Goal: Information Seeking & Learning: Check status

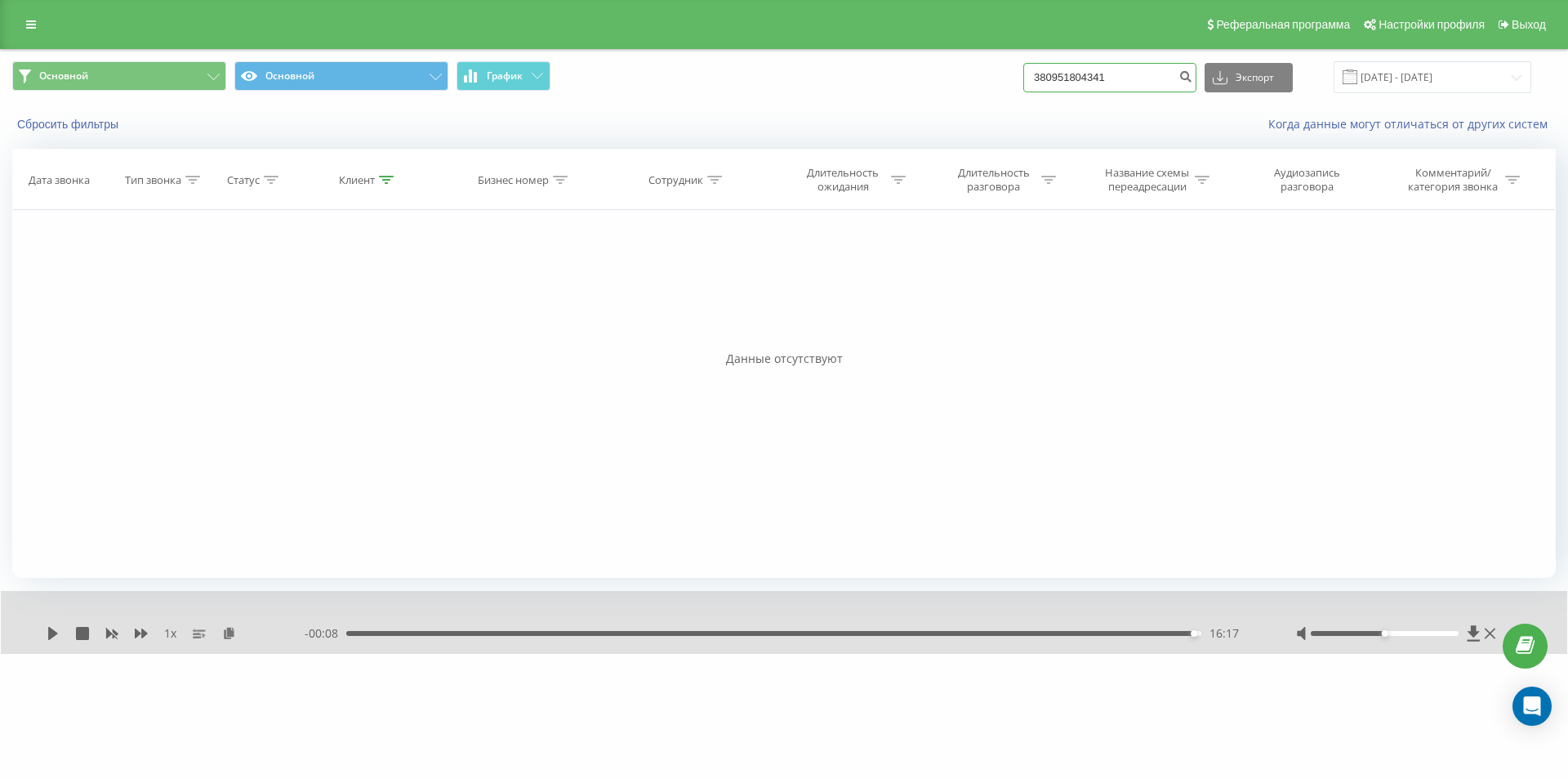
drag, startPoint x: 1130, startPoint y: 78, endPoint x: 795, endPoint y: 92, distance: 335.3
click at [899, 89] on div "Основной Основной График 380951804341 Экспорт .csv .xls .xlsx 20.05.2025 - 20.0…" at bounding box center [784, 77] width 1544 height 32
paste input "66956610"
type input "380966956610"
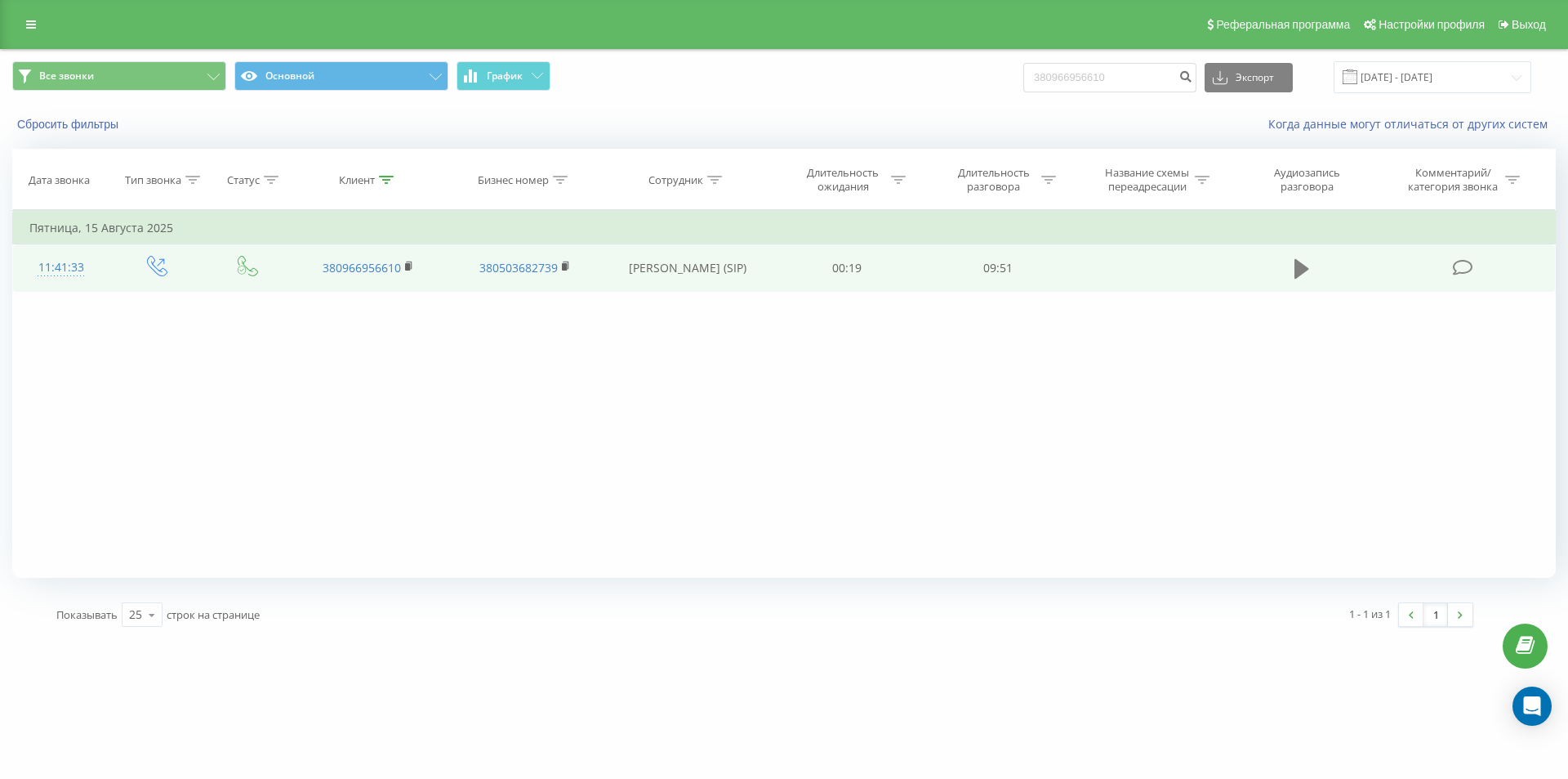
click at [1296, 267] on icon at bounding box center [1302, 268] width 15 height 19
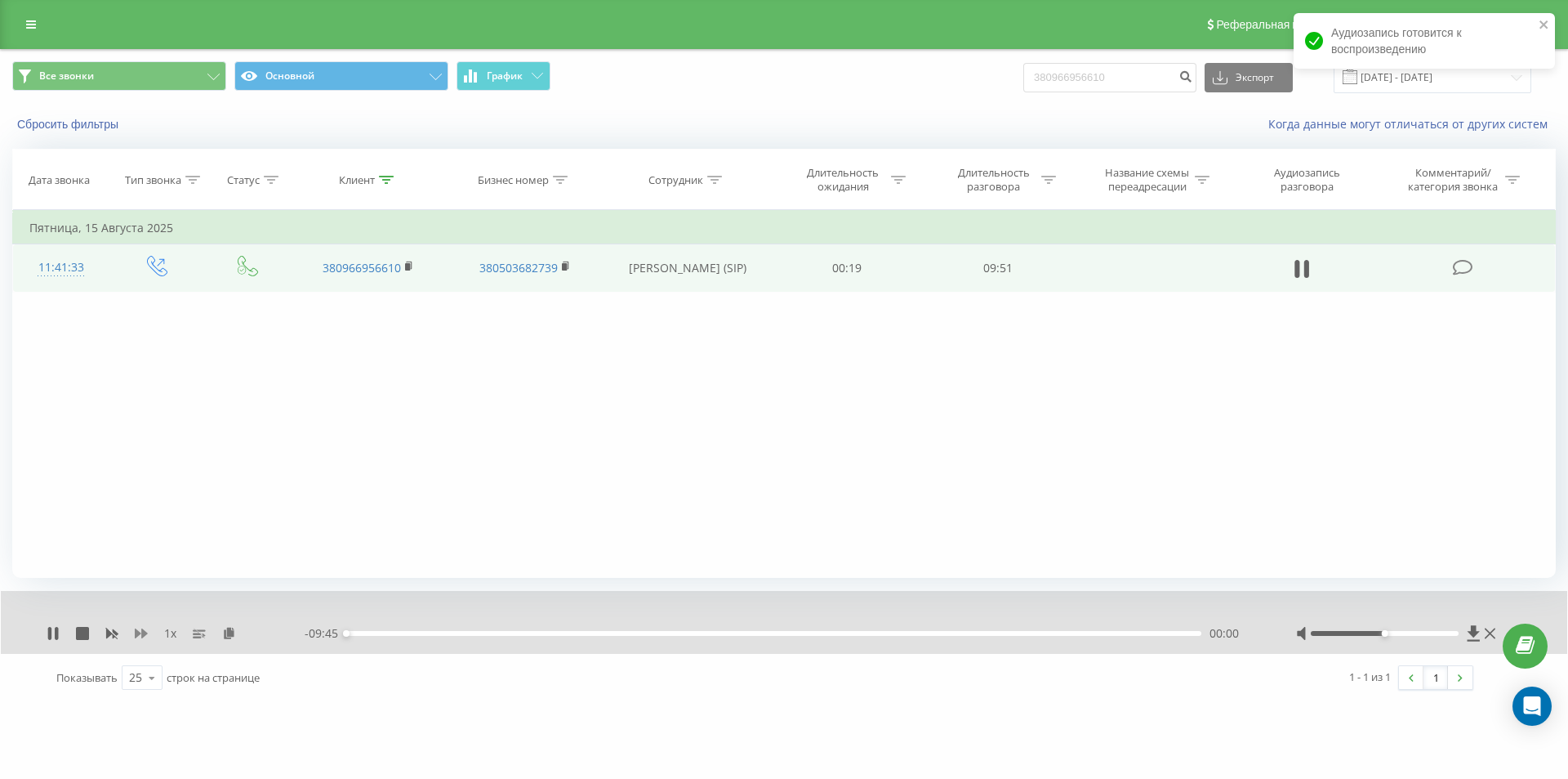
click at [135, 634] on icon at bounding box center [141, 634] width 13 height 10
click at [241, 629] on icon at bounding box center [239, 633] width 14 height 12
click at [409, 267] on rect at bounding box center [408, 267] width 5 height 8
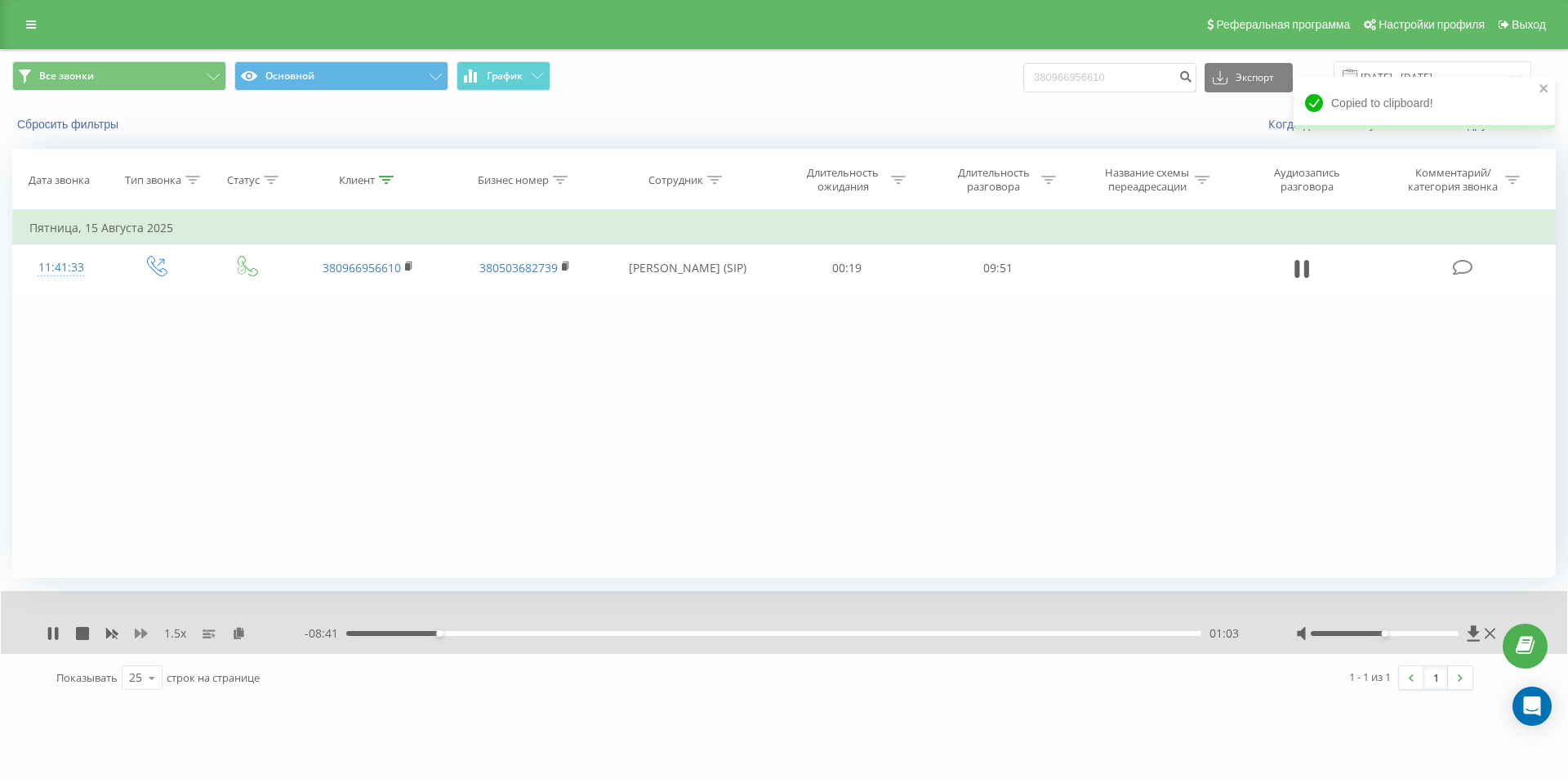
click at [141, 634] on icon at bounding box center [141, 634] width 13 height 13
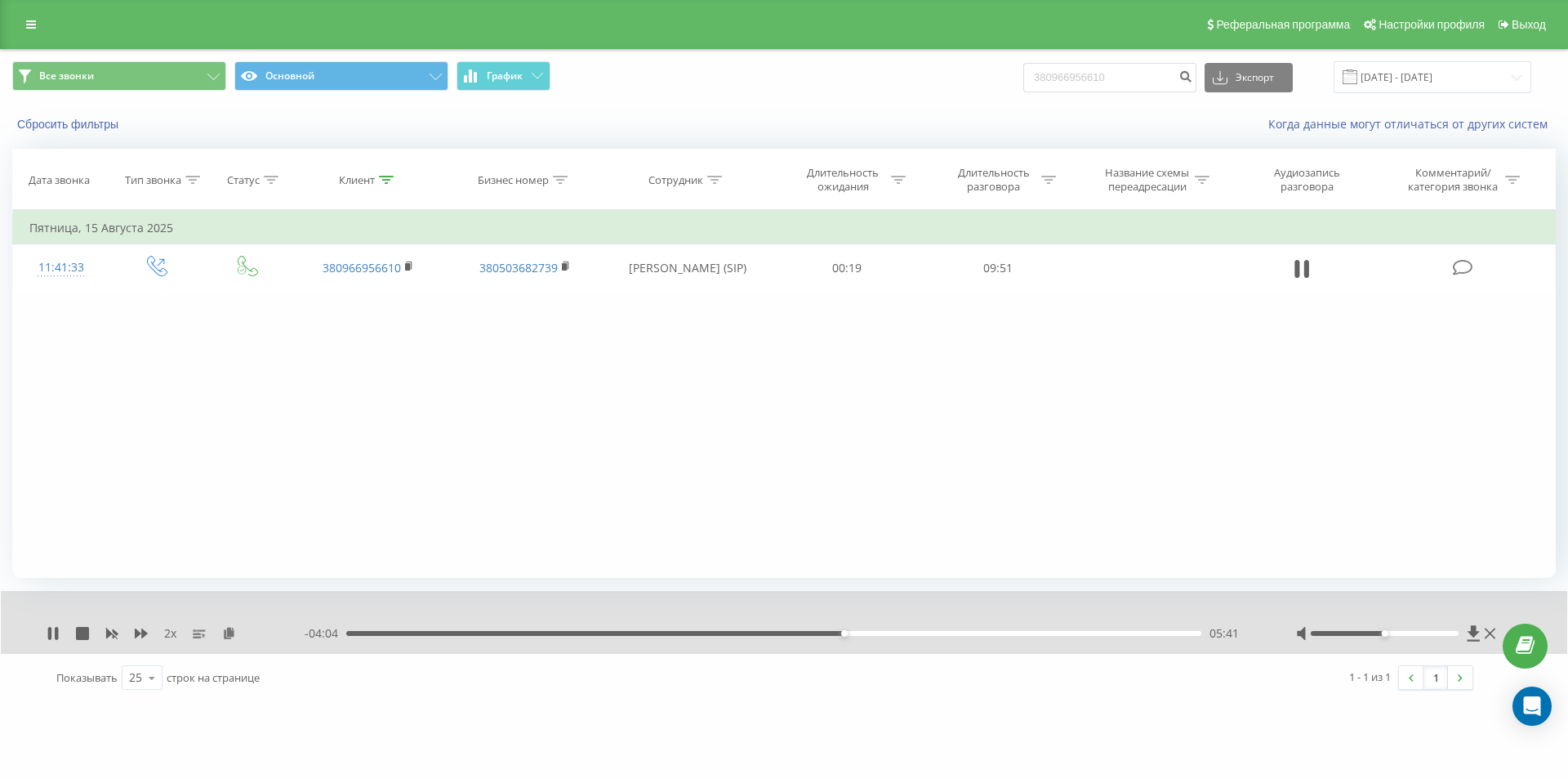
click at [779, 634] on div "05:41" at bounding box center [774, 634] width 855 height 5
click at [750, 633] on div "04:59" at bounding box center [774, 634] width 855 height 5
click at [722, 631] on div "04:17" at bounding box center [774, 634] width 855 height 5
click at [53, 635] on icon at bounding box center [53, 634] width 13 height 13
click at [345, 400] on div "Фильтровать по условию Равно Введите значение Отмена OK Фильтровать по условию …" at bounding box center [784, 394] width 1544 height 368
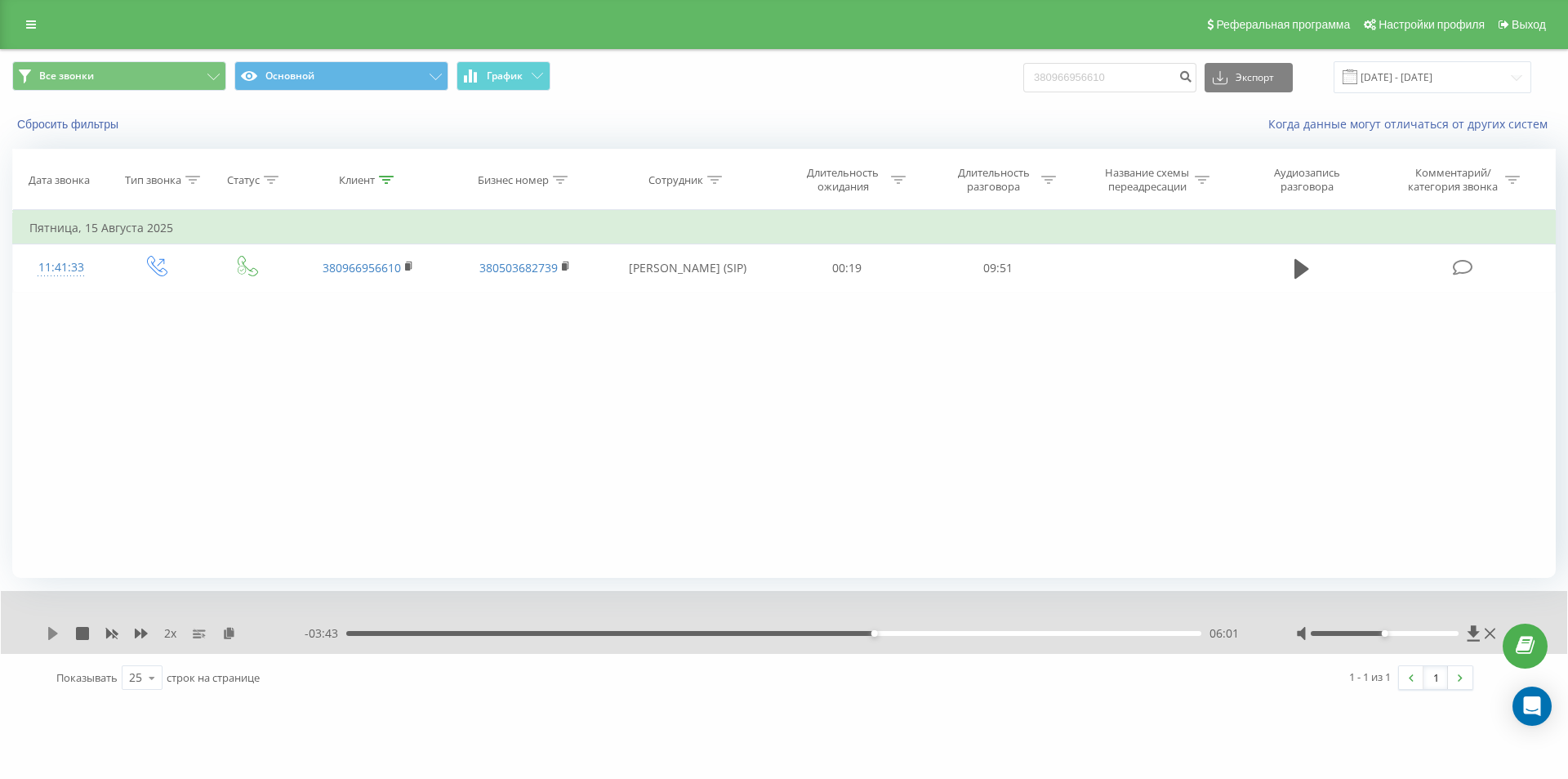
click at [50, 636] on icon at bounding box center [53, 634] width 10 height 13
click at [114, 634] on icon at bounding box center [112, 634] width 13 height 10
click at [139, 632] on icon at bounding box center [141, 634] width 13 height 10
click at [1022, 634] on div "08:17" at bounding box center [774, 634] width 855 height 5
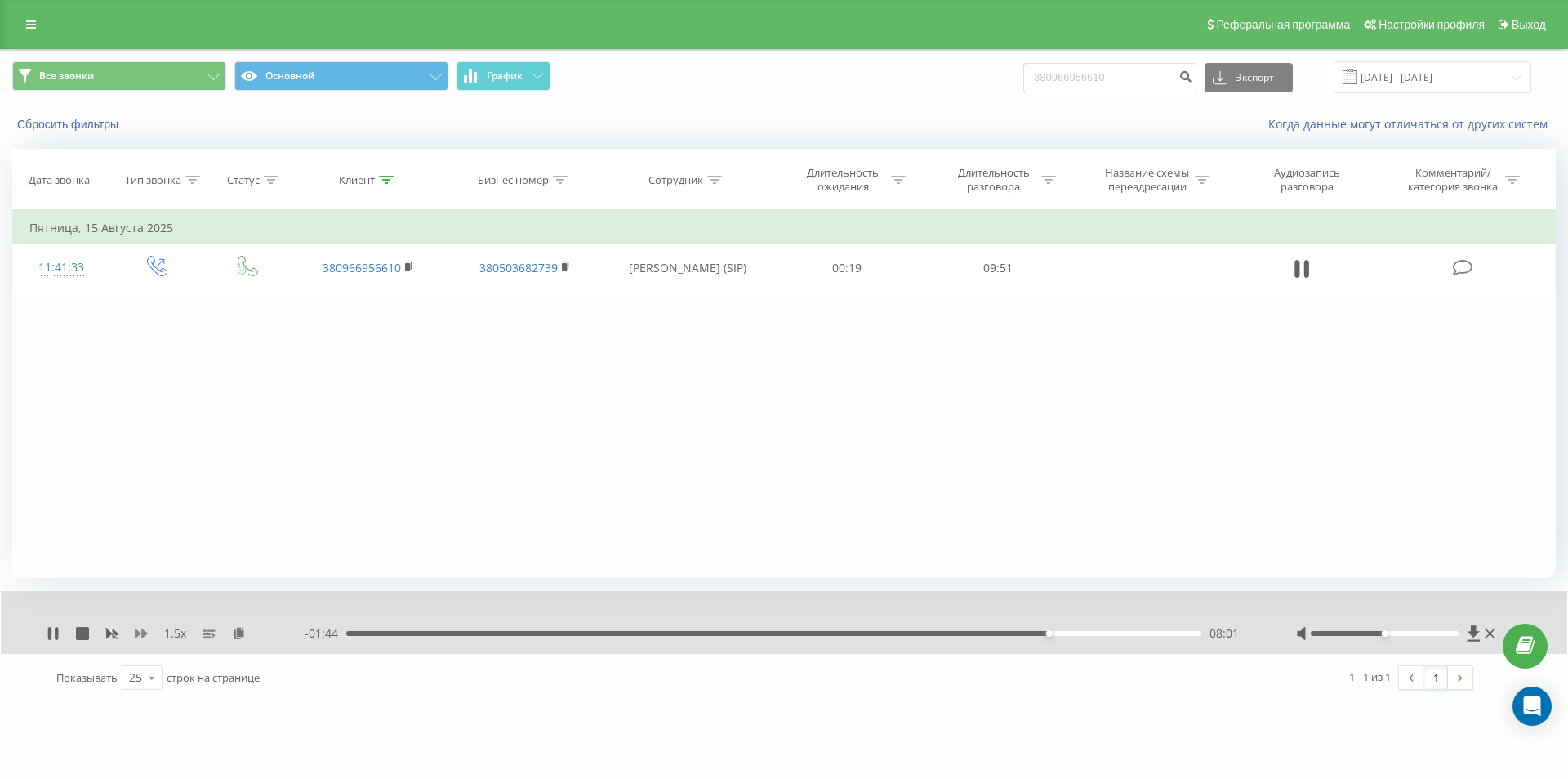
click at [134, 632] on icon at bounding box center [141, 634] width 13 height 10
click at [114, 631] on icon at bounding box center [112, 634] width 13 height 10
click at [140, 633] on icon at bounding box center [141, 634] width 13 height 10
click at [1181, 634] on div "09:45" at bounding box center [770, 634] width 855 height 5
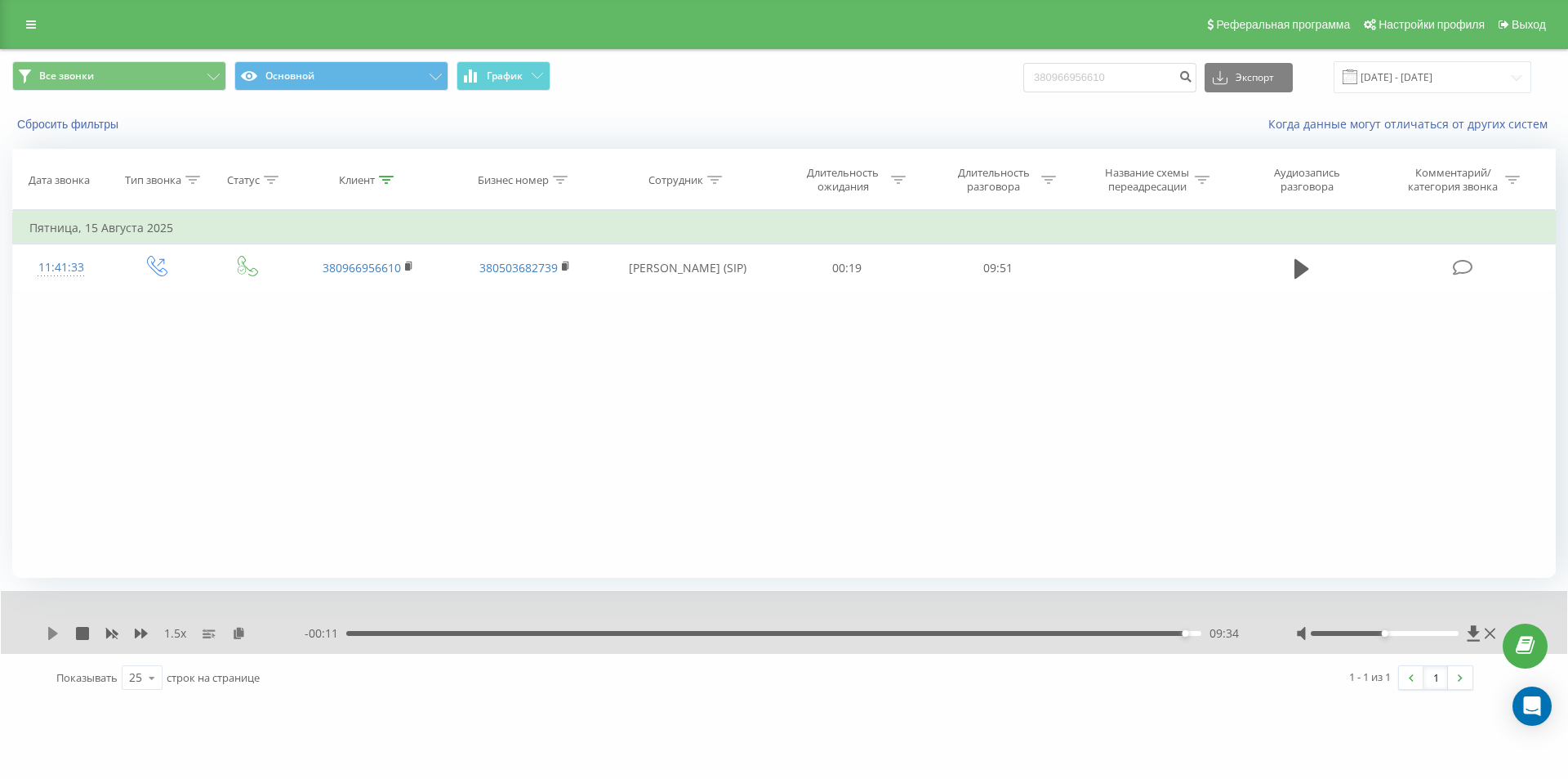
click at [53, 635] on icon at bounding box center [53, 634] width 10 height 13
click at [116, 634] on icon at bounding box center [112, 634] width 13 height 10
